Goal: Navigation & Orientation: Find specific page/section

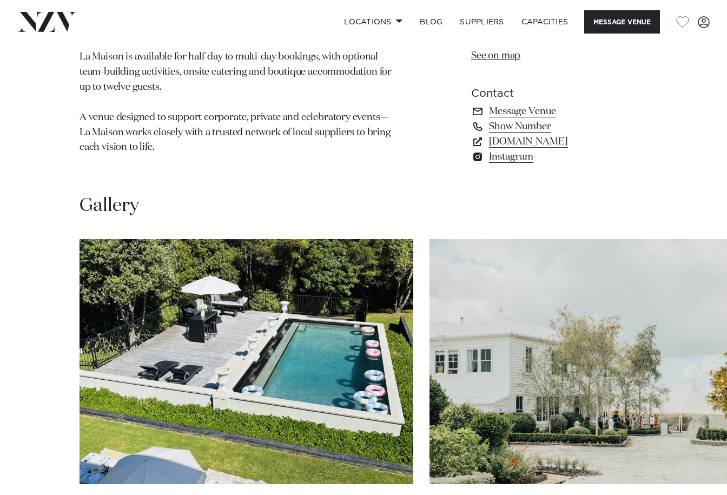
scroll to position [811, 0]
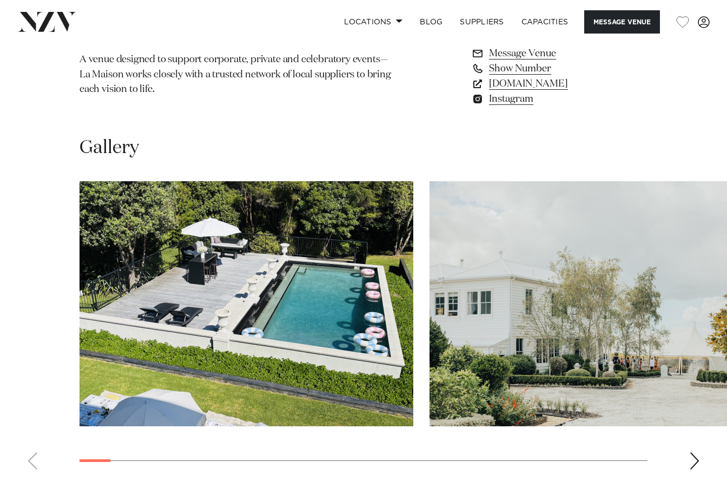
click at [692, 467] on div "Next slide" at bounding box center [694, 460] width 11 height 17
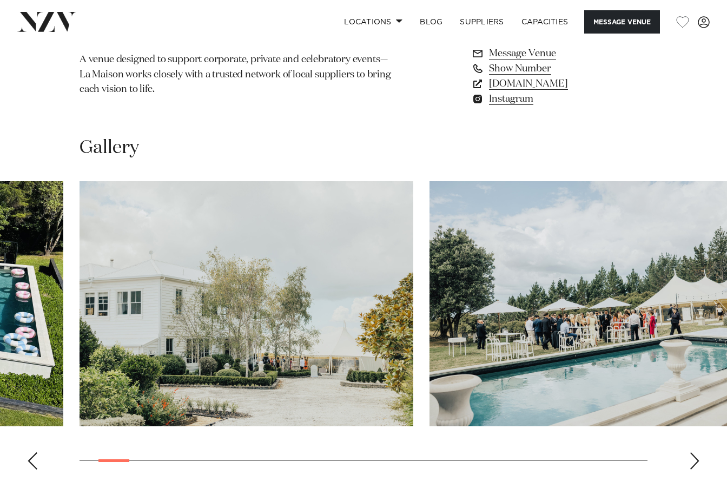
click at [692, 467] on div "Next slide" at bounding box center [694, 460] width 11 height 17
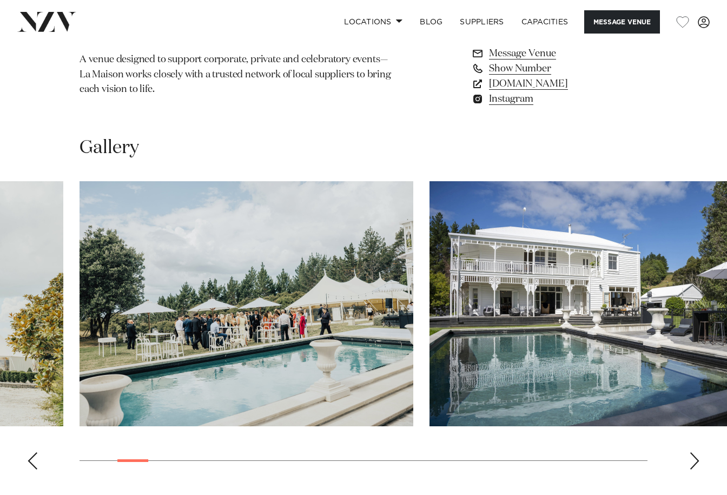
click at [692, 467] on div "Next slide" at bounding box center [694, 460] width 11 height 17
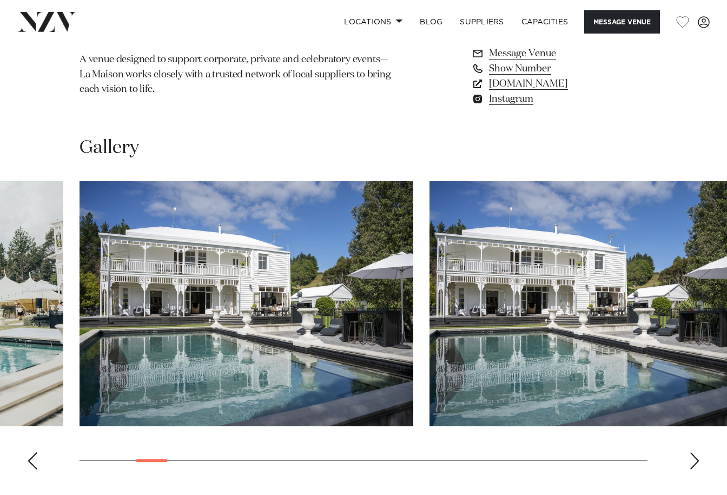
click at [692, 467] on div "Next slide" at bounding box center [694, 460] width 11 height 17
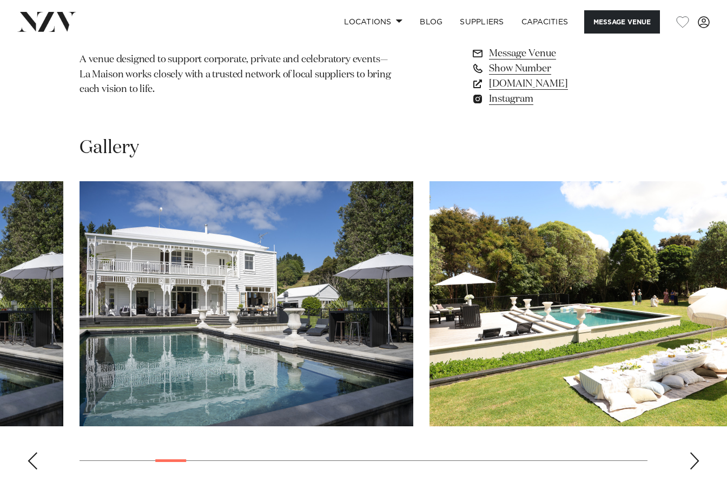
click at [692, 467] on div "Next slide" at bounding box center [694, 460] width 11 height 17
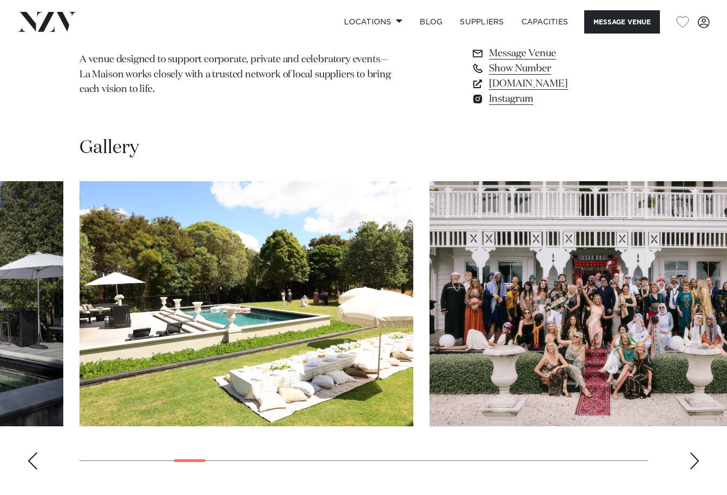
click at [692, 467] on div "Next slide" at bounding box center [694, 460] width 11 height 17
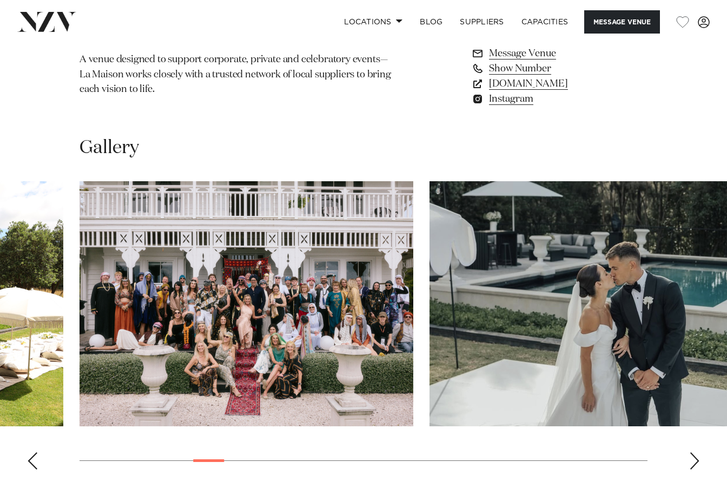
click at [692, 467] on div "Next slide" at bounding box center [694, 460] width 11 height 17
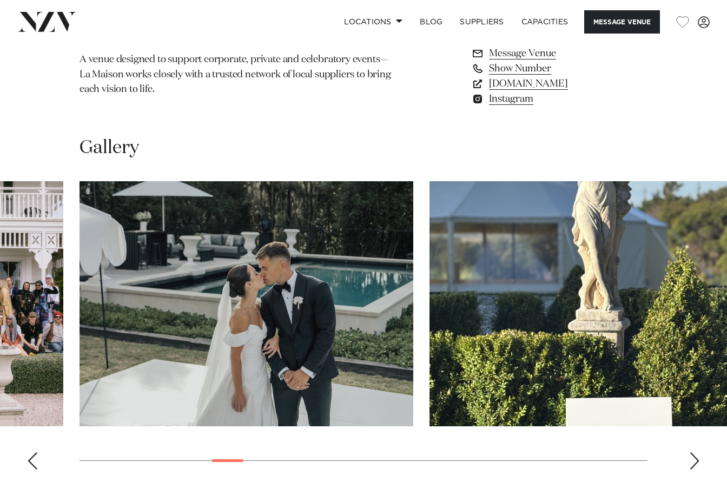
click at [692, 467] on div "Next slide" at bounding box center [694, 460] width 11 height 17
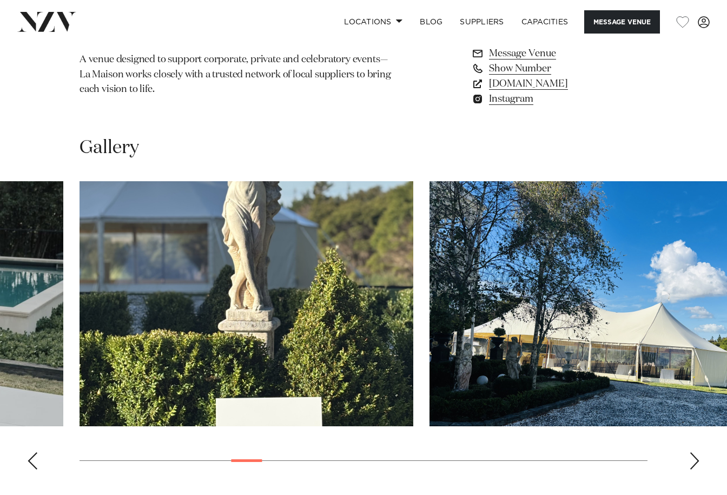
click at [692, 467] on div "Next slide" at bounding box center [694, 460] width 11 height 17
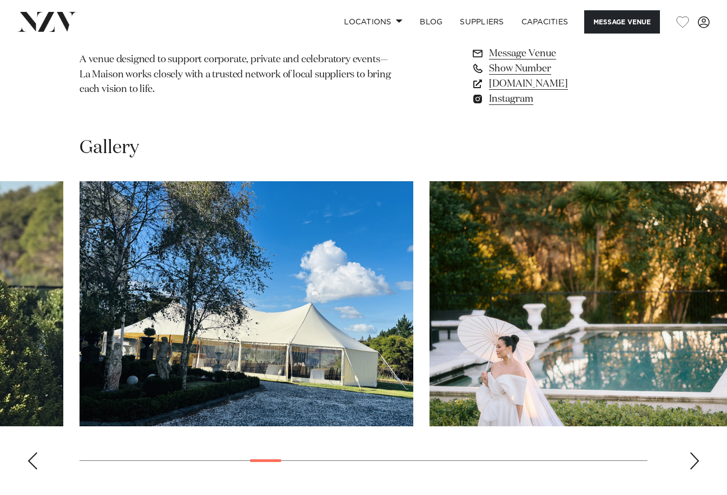
click at [692, 467] on div "Next slide" at bounding box center [694, 460] width 11 height 17
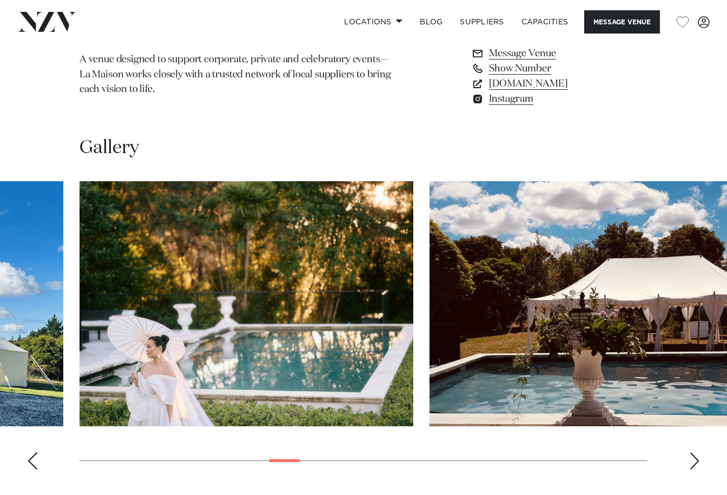
click at [692, 467] on div "Next slide" at bounding box center [694, 460] width 11 height 17
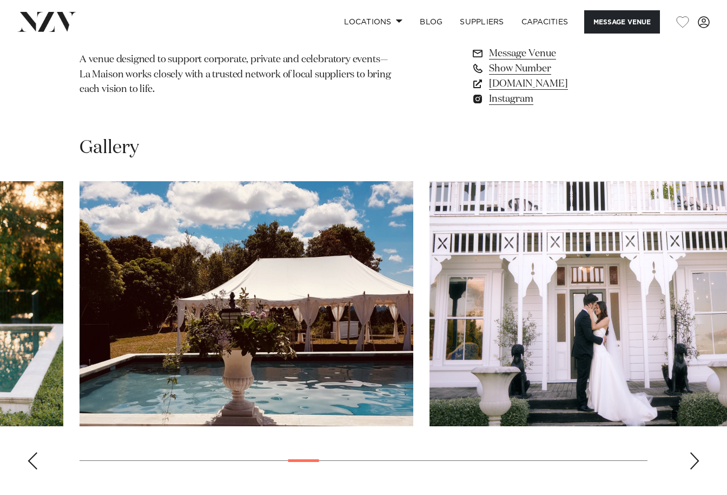
click at [692, 467] on div "Next slide" at bounding box center [694, 460] width 11 height 17
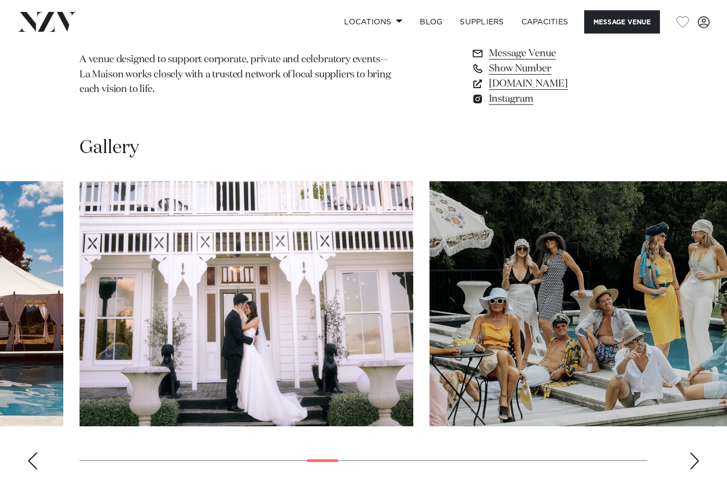
click at [692, 467] on div "Next slide" at bounding box center [694, 460] width 11 height 17
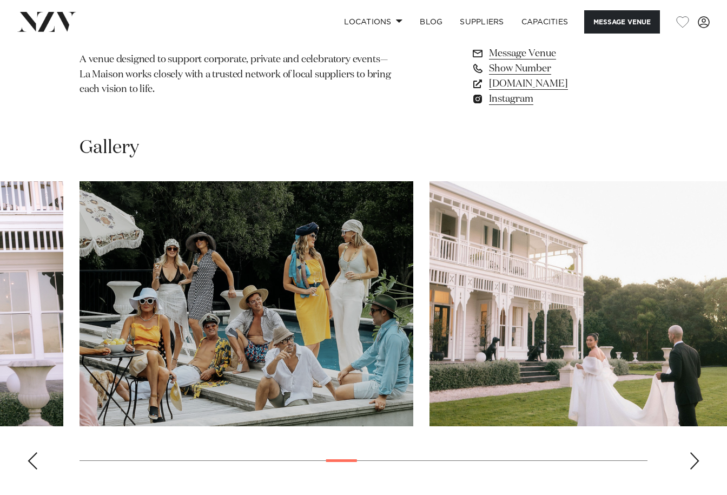
click at [692, 467] on div "Next slide" at bounding box center [694, 460] width 11 height 17
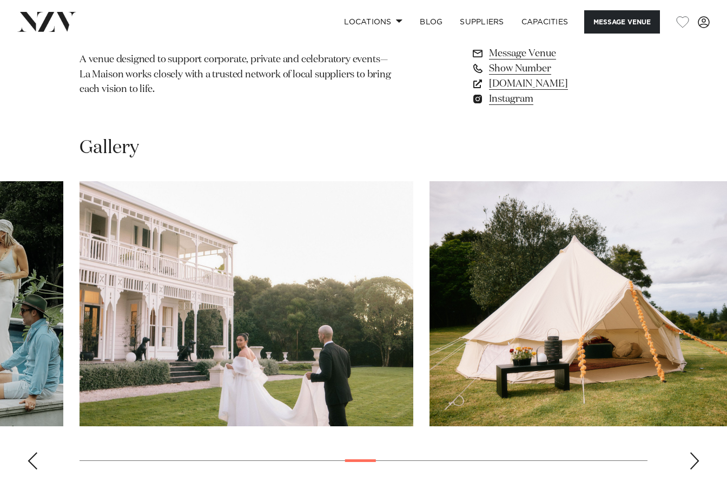
click at [692, 467] on div "Next slide" at bounding box center [694, 460] width 11 height 17
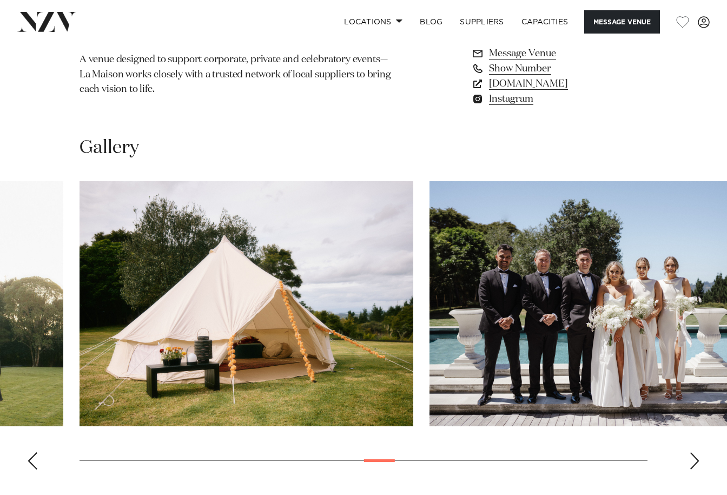
click at [692, 467] on div "Next slide" at bounding box center [694, 460] width 11 height 17
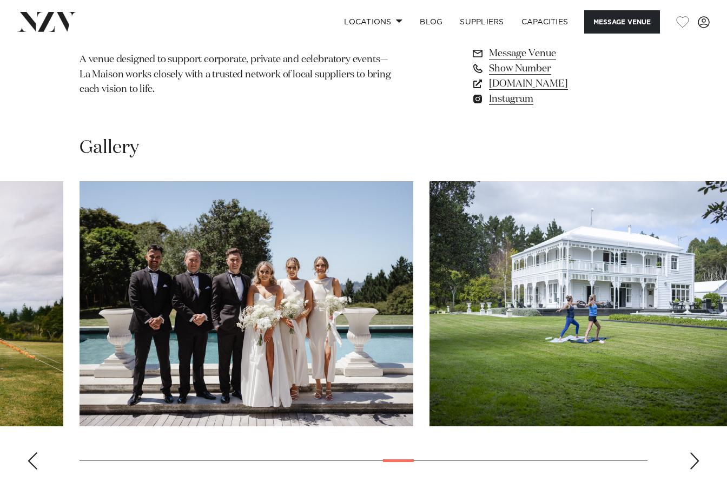
click at [692, 467] on div "Next slide" at bounding box center [694, 460] width 11 height 17
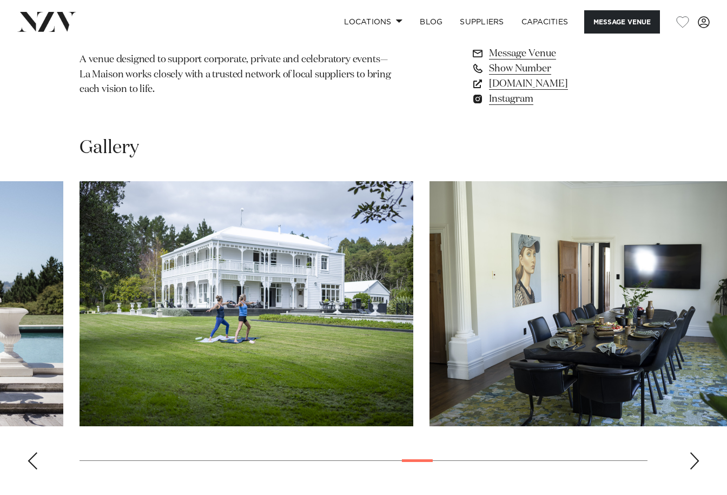
click at [692, 467] on div "Next slide" at bounding box center [694, 460] width 11 height 17
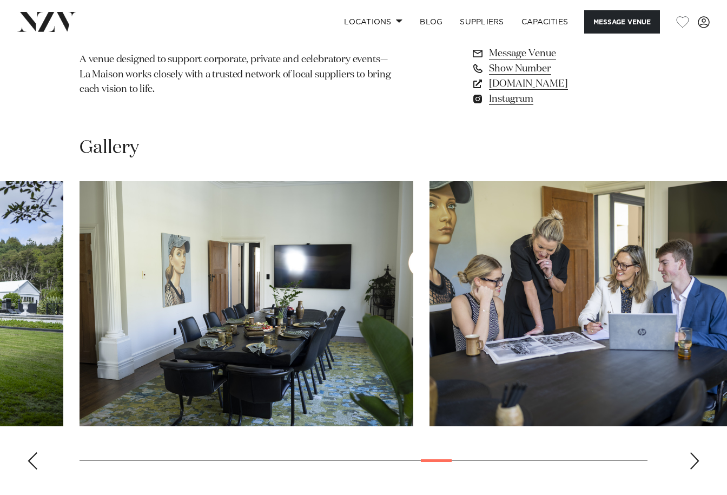
click at [692, 467] on div "Next slide" at bounding box center [694, 460] width 11 height 17
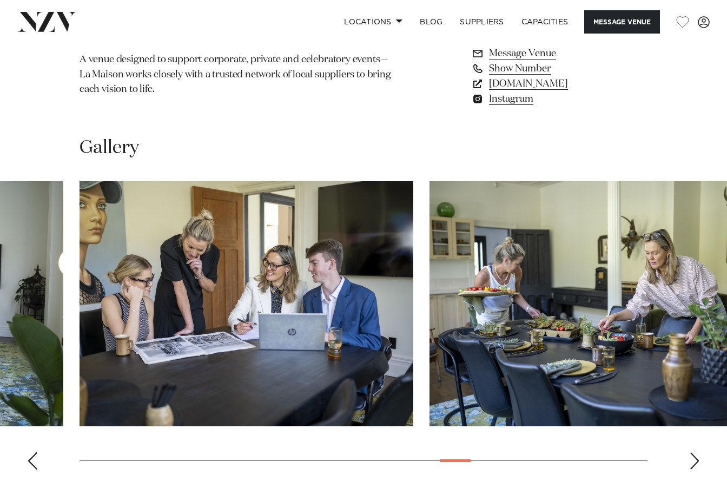
click at [692, 467] on div "Next slide" at bounding box center [694, 460] width 11 height 17
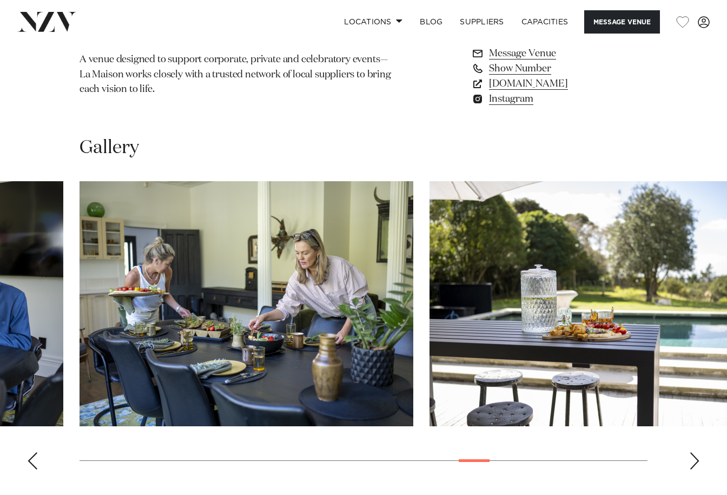
click at [692, 467] on div "Next slide" at bounding box center [694, 460] width 11 height 17
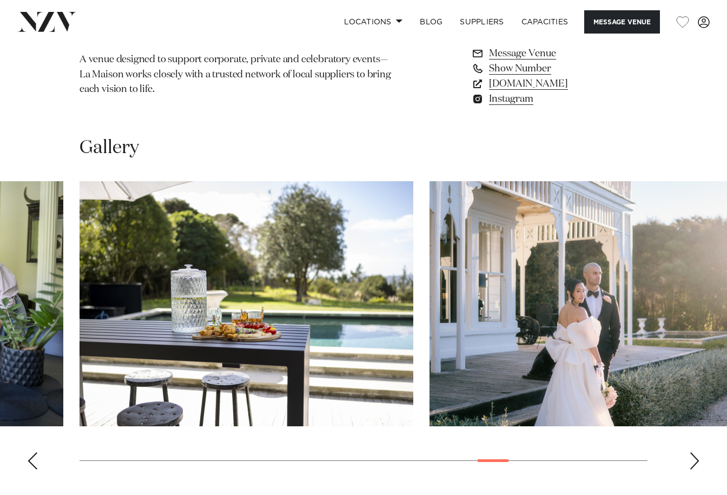
click at [692, 467] on div "Next slide" at bounding box center [694, 460] width 11 height 17
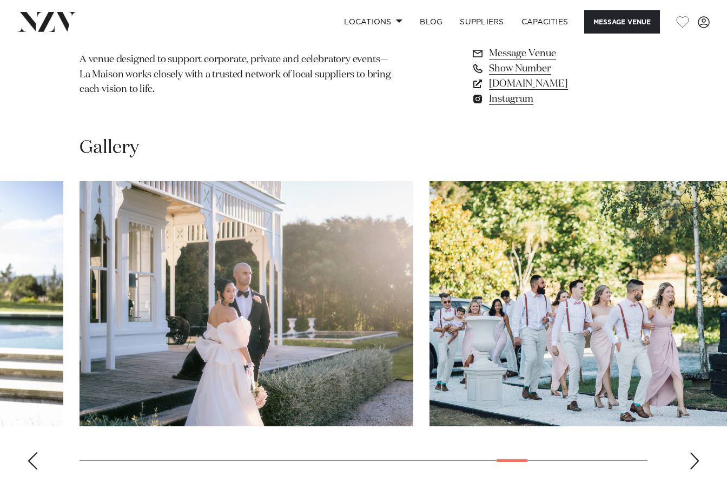
click at [692, 467] on div "Next slide" at bounding box center [694, 460] width 11 height 17
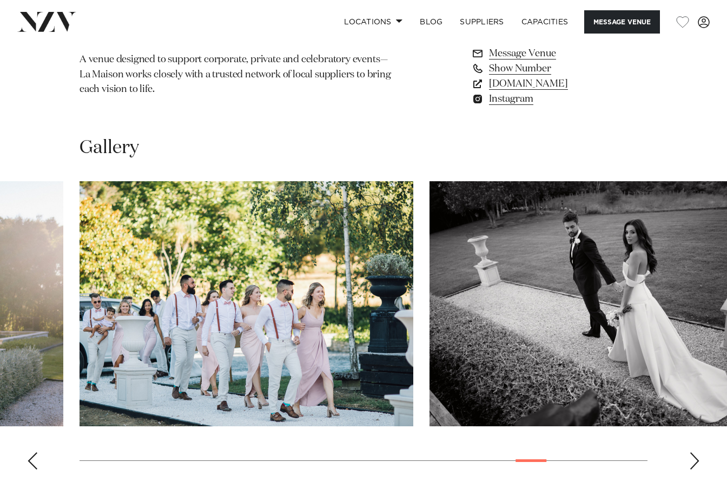
click at [692, 467] on div "Next slide" at bounding box center [694, 460] width 11 height 17
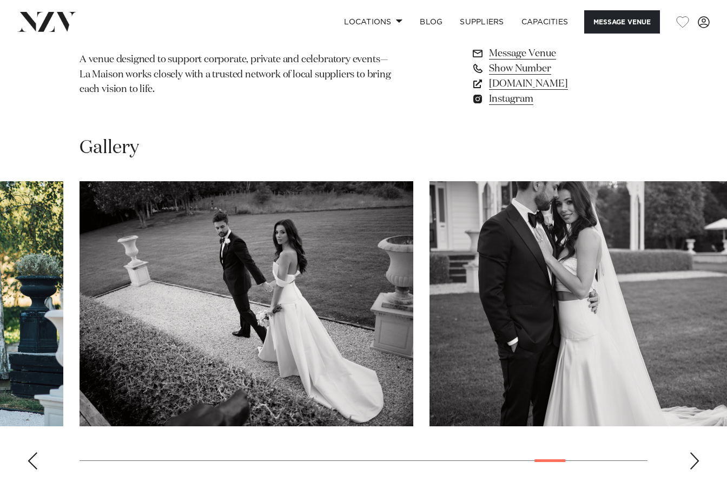
click at [692, 467] on div "Next slide" at bounding box center [694, 460] width 11 height 17
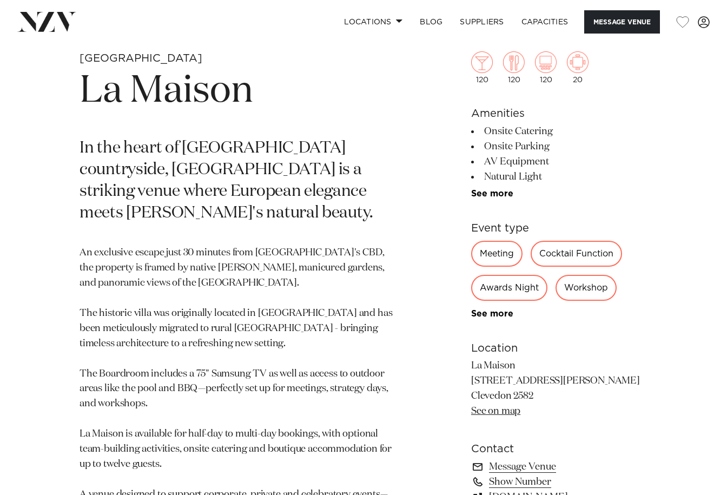
scroll to position [162, 0]
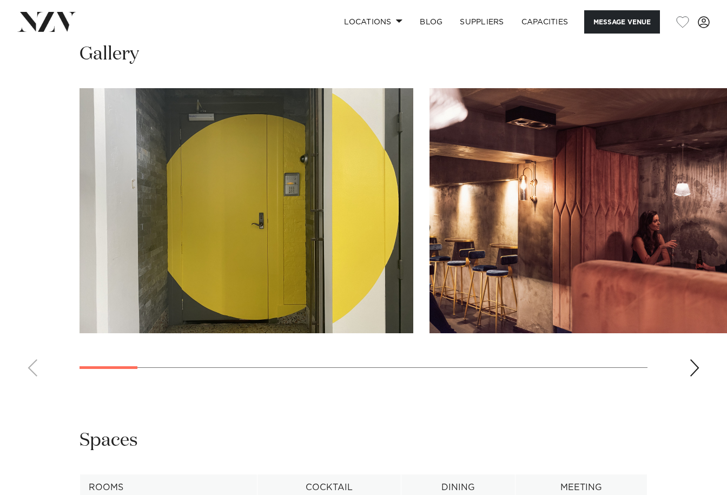
scroll to position [865, 0]
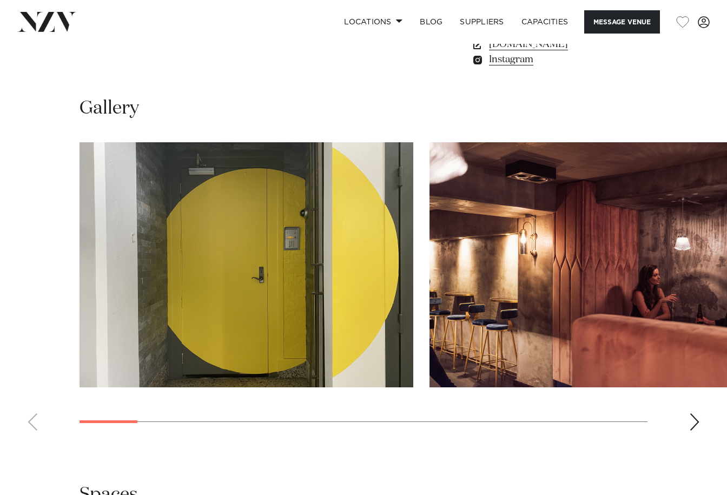
click at [690, 413] on div "Next slide" at bounding box center [694, 421] width 11 height 17
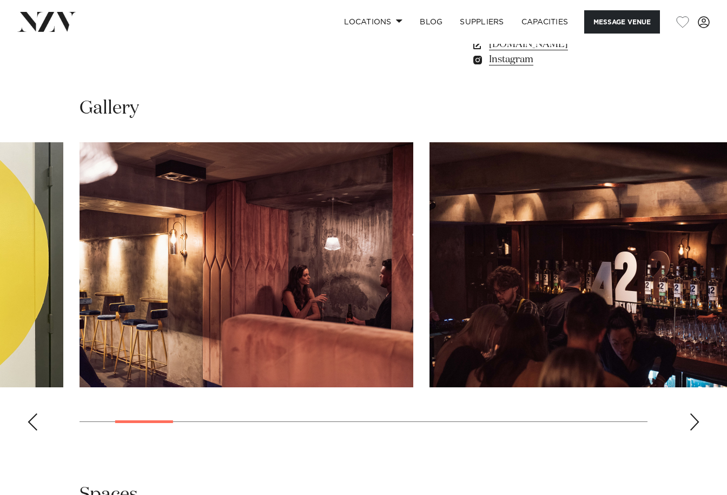
click at [690, 413] on div "Next slide" at bounding box center [694, 421] width 11 height 17
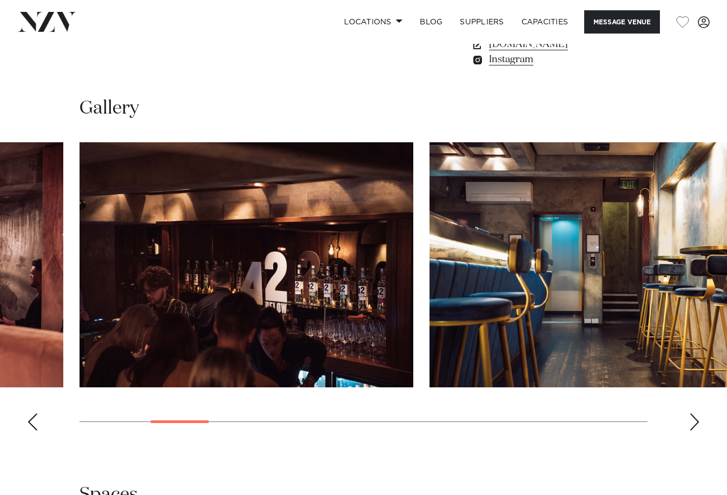
click at [690, 413] on div "Next slide" at bounding box center [694, 421] width 11 height 17
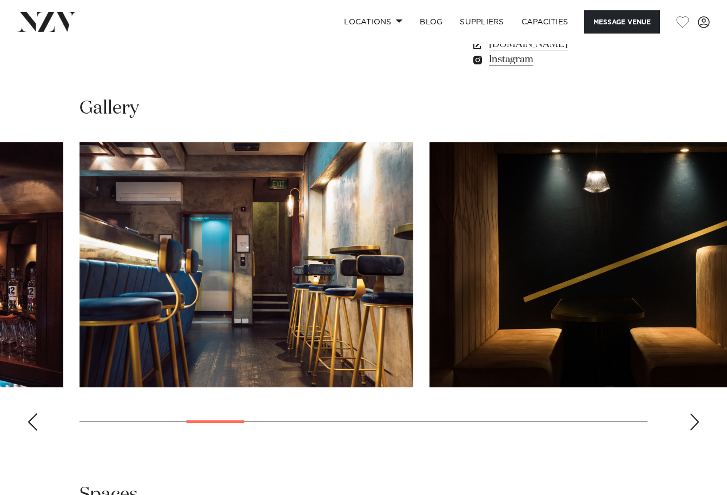
click at [690, 413] on div "Next slide" at bounding box center [694, 421] width 11 height 17
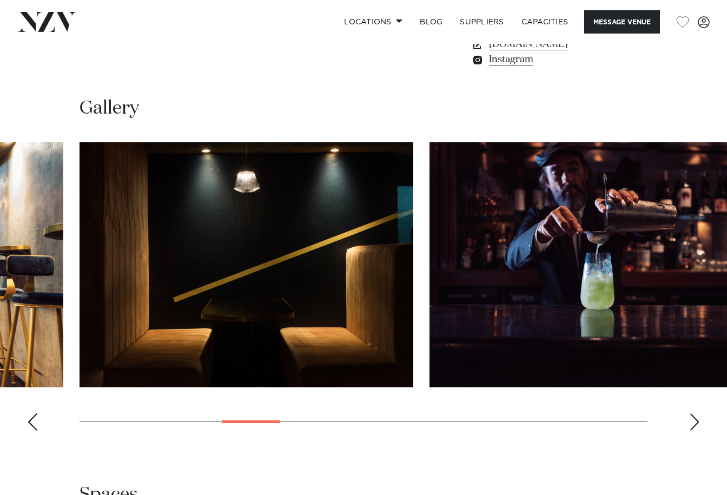
click at [690, 413] on div "Next slide" at bounding box center [694, 421] width 11 height 17
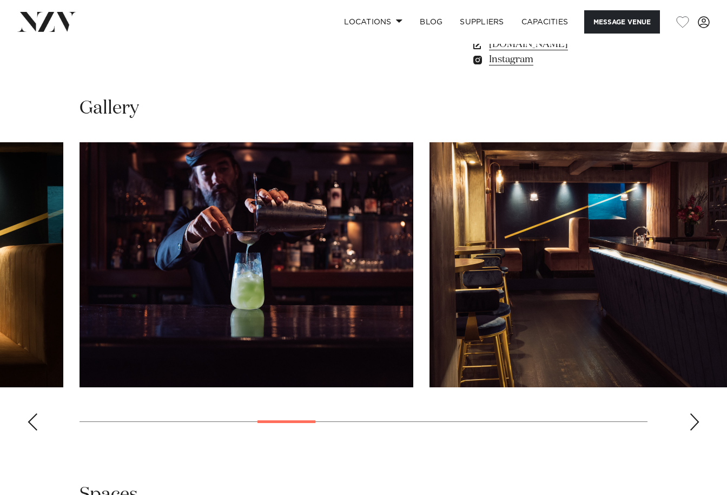
click at [690, 413] on div "Next slide" at bounding box center [694, 421] width 11 height 17
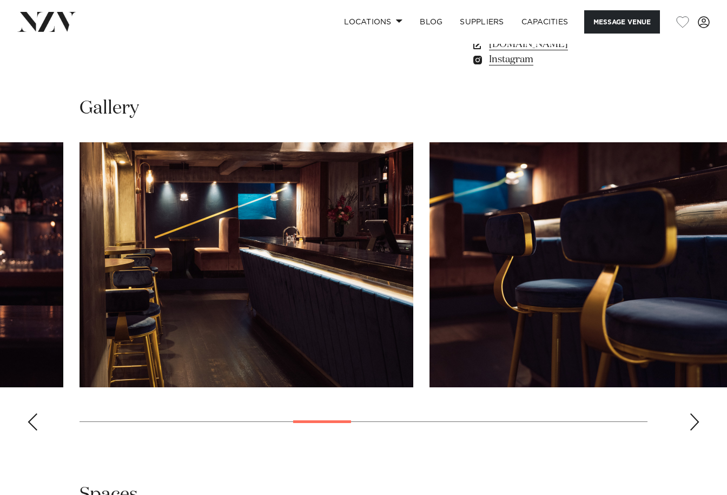
click at [690, 413] on div "Next slide" at bounding box center [694, 421] width 11 height 17
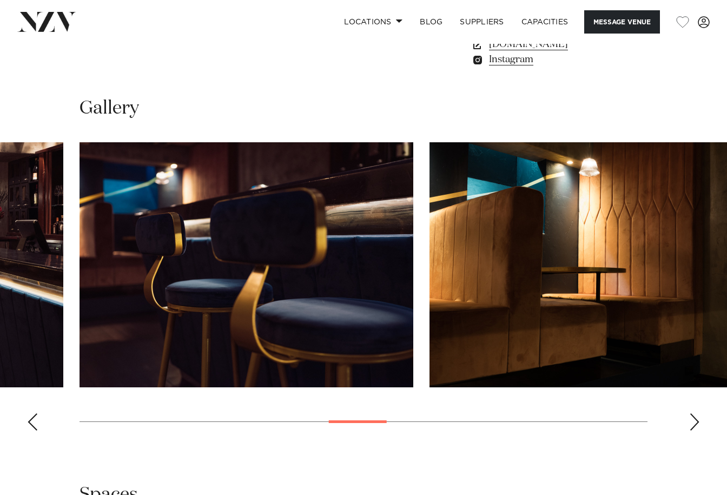
click at [690, 413] on div "Next slide" at bounding box center [694, 421] width 11 height 17
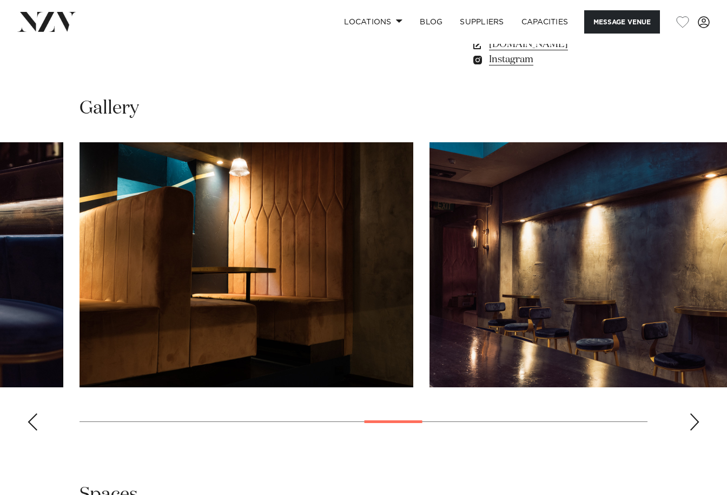
click at [690, 413] on div "Next slide" at bounding box center [694, 421] width 11 height 17
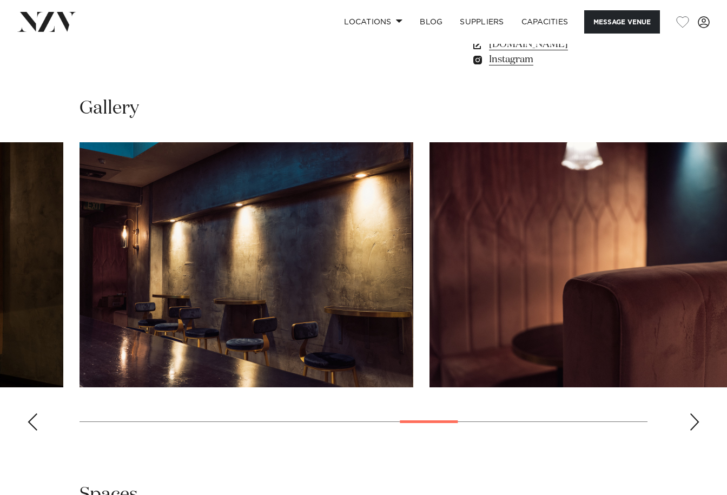
click at [690, 413] on div "Next slide" at bounding box center [694, 421] width 11 height 17
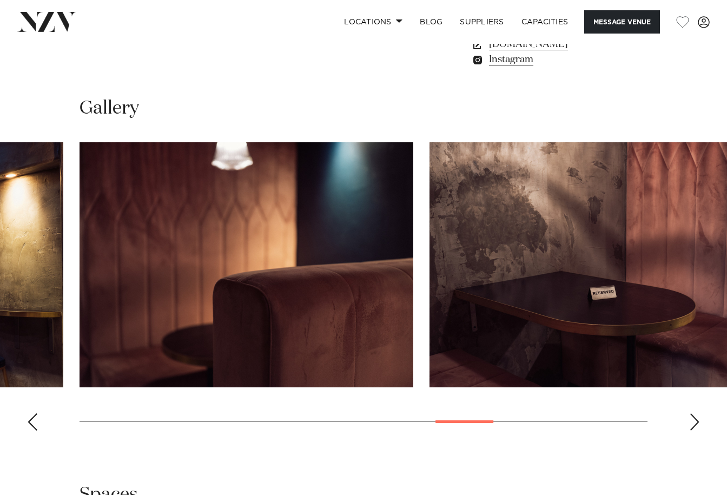
click at [690, 413] on div "Next slide" at bounding box center [694, 421] width 11 height 17
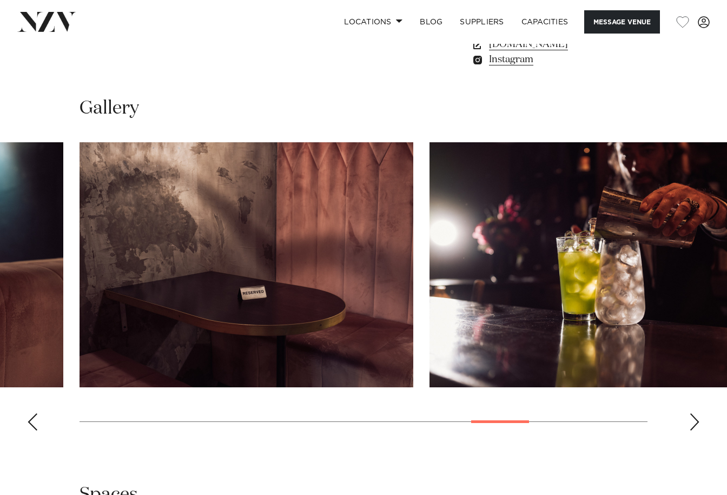
click at [690, 413] on div "Next slide" at bounding box center [694, 421] width 11 height 17
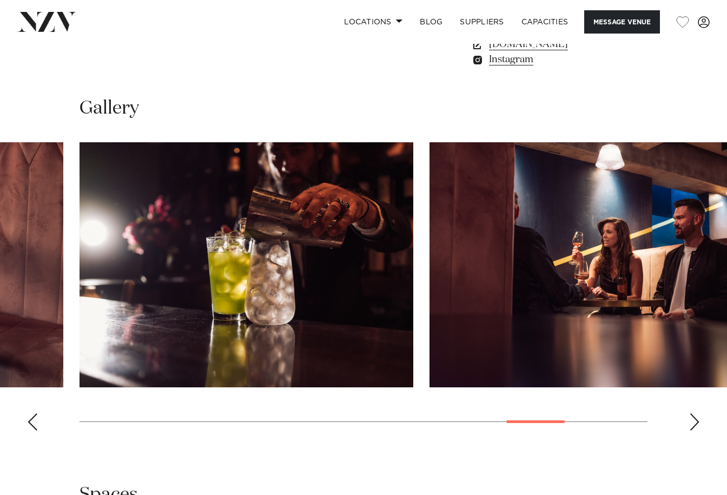
click at [690, 413] on div "Next slide" at bounding box center [694, 421] width 11 height 17
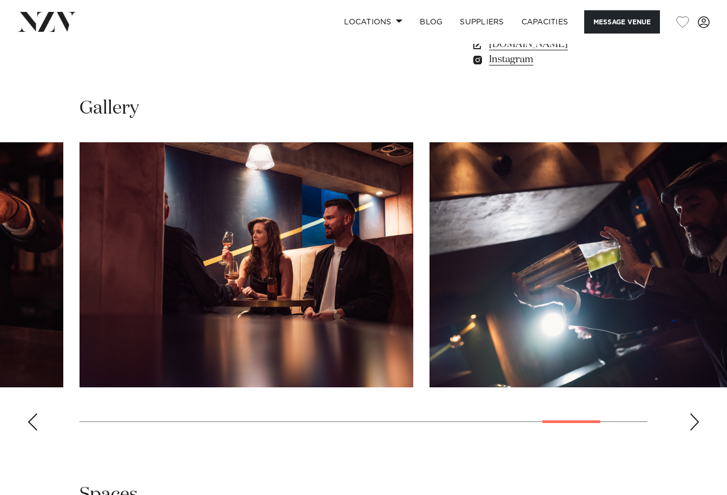
click at [690, 413] on div "Next slide" at bounding box center [694, 421] width 11 height 17
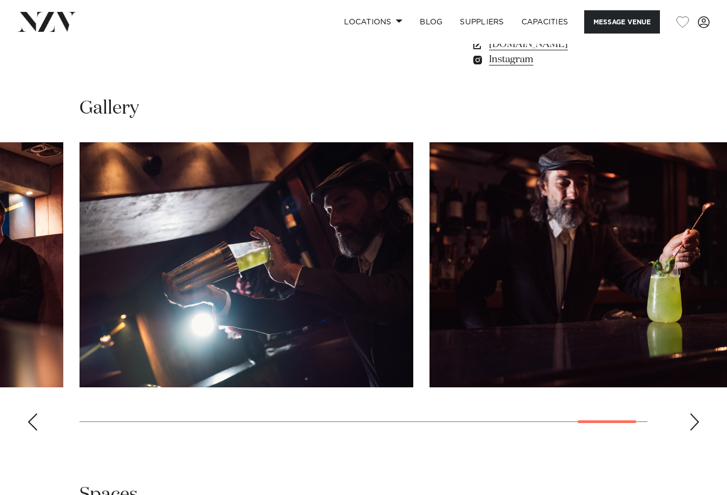
click at [690, 413] on div "Next slide" at bounding box center [694, 421] width 11 height 17
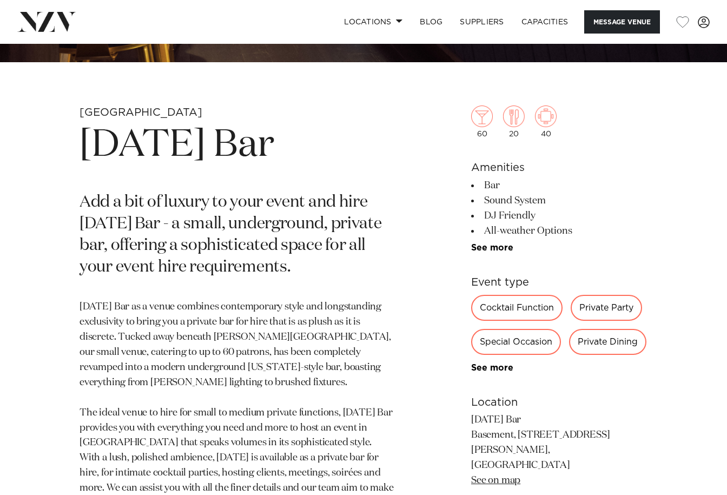
scroll to position [324, 0]
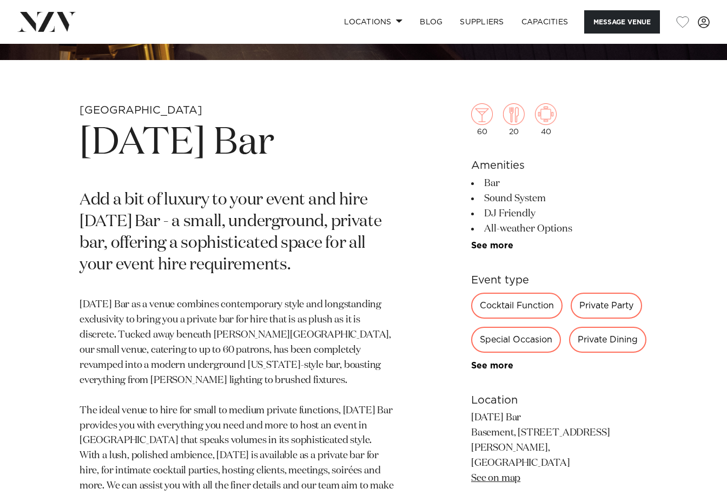
click at [495, 473] on link "See on map" at bounding box center [495, 478] width 49 height 10
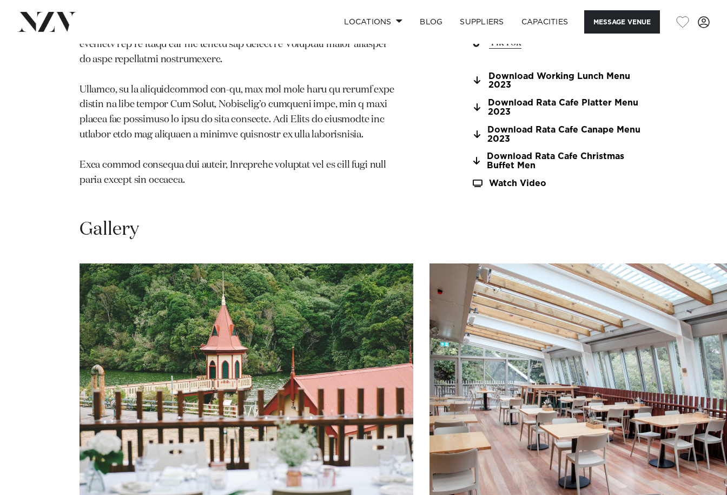
scroll to position [919, 0]
